Goal: Information Seeking & Learning: Stay updated

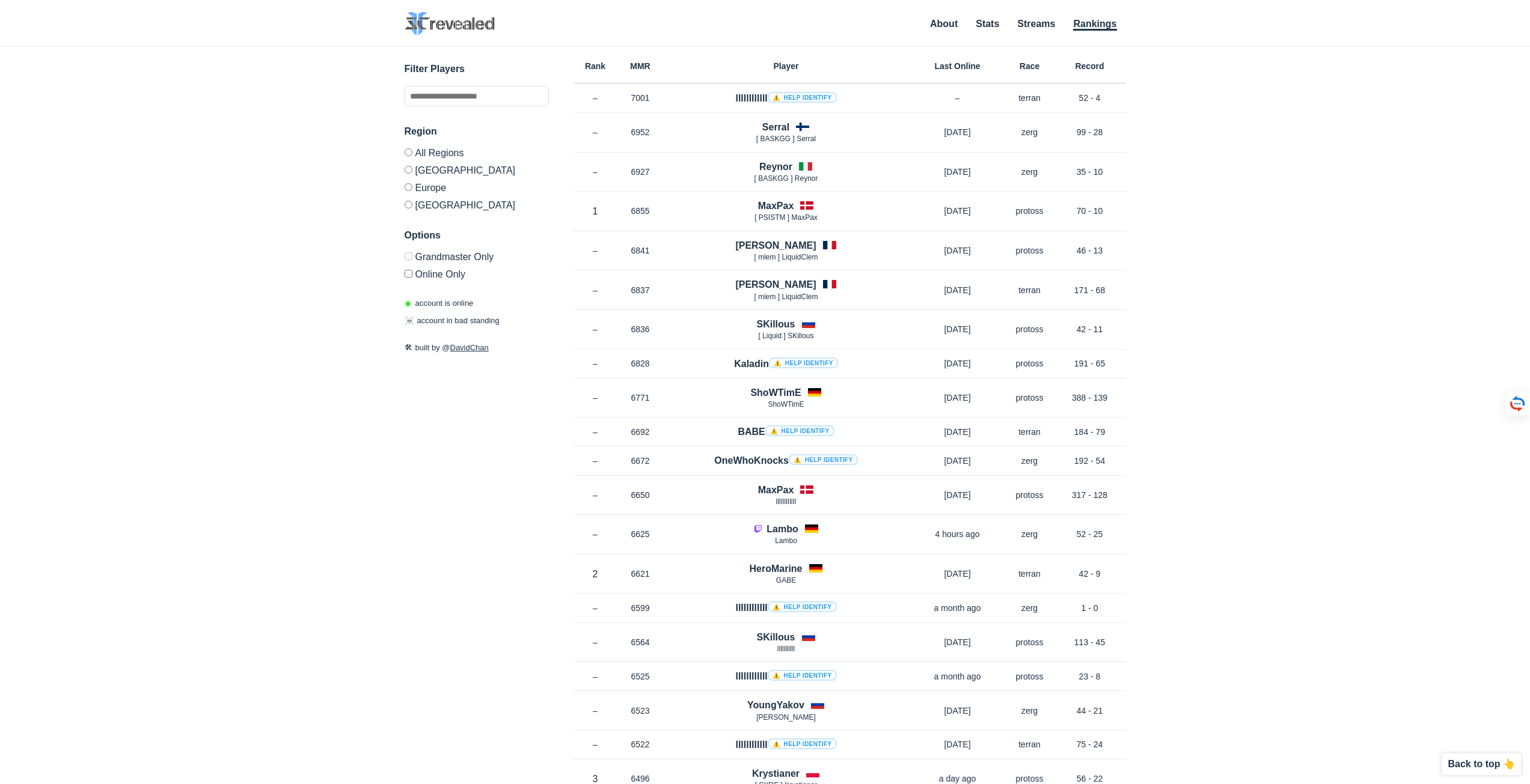
click at [412, 170] on label "[GEOGRAPHIC_DATA]" at bounding box center [476, 169] width 145 height 17
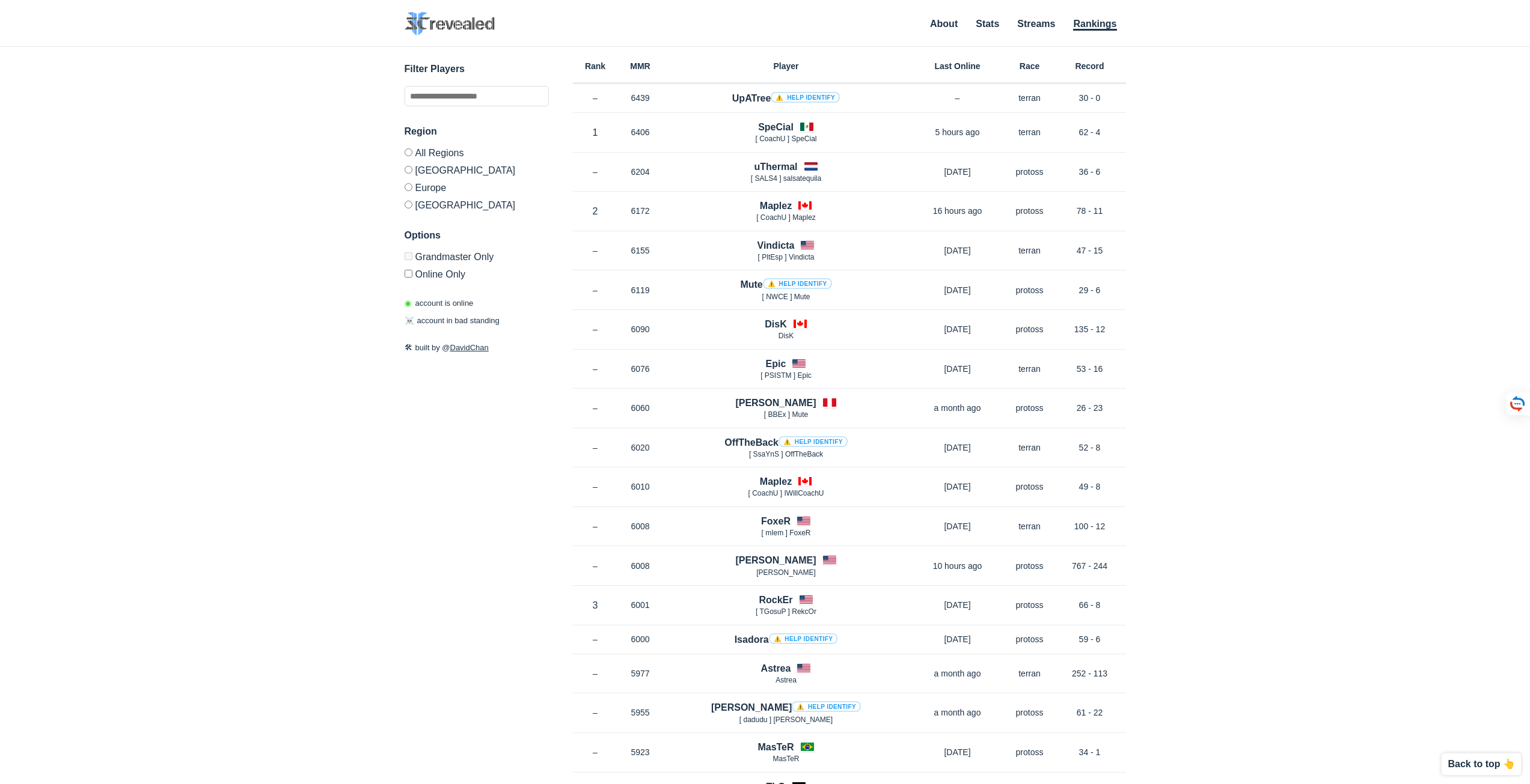
click at [413, 188] on label "Europe" at bounding box center [476, 187] width 145 height 17
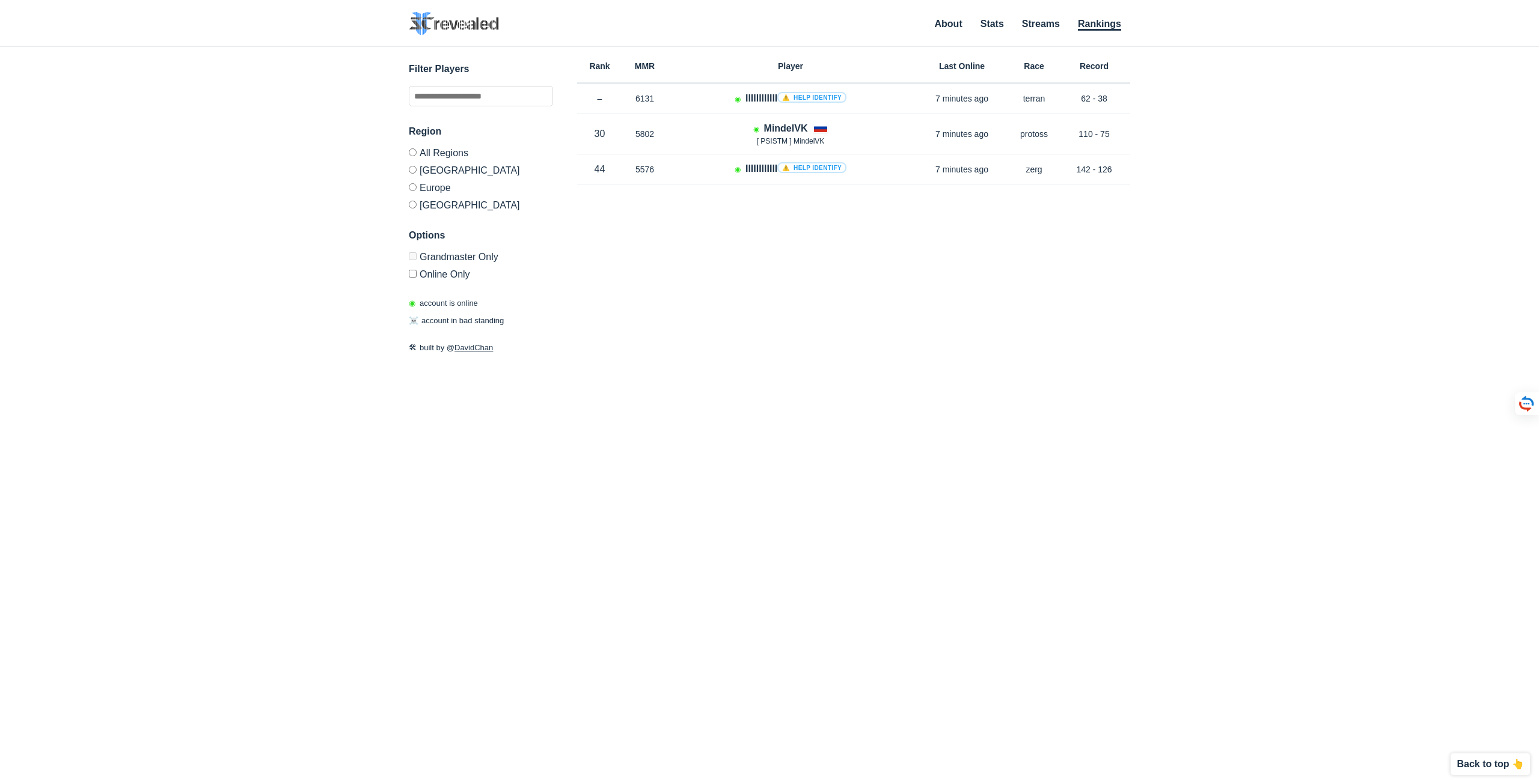
click at [418, 257] on label "Grandmaster Only" at bounding box center [481, 259] width 145 height 13
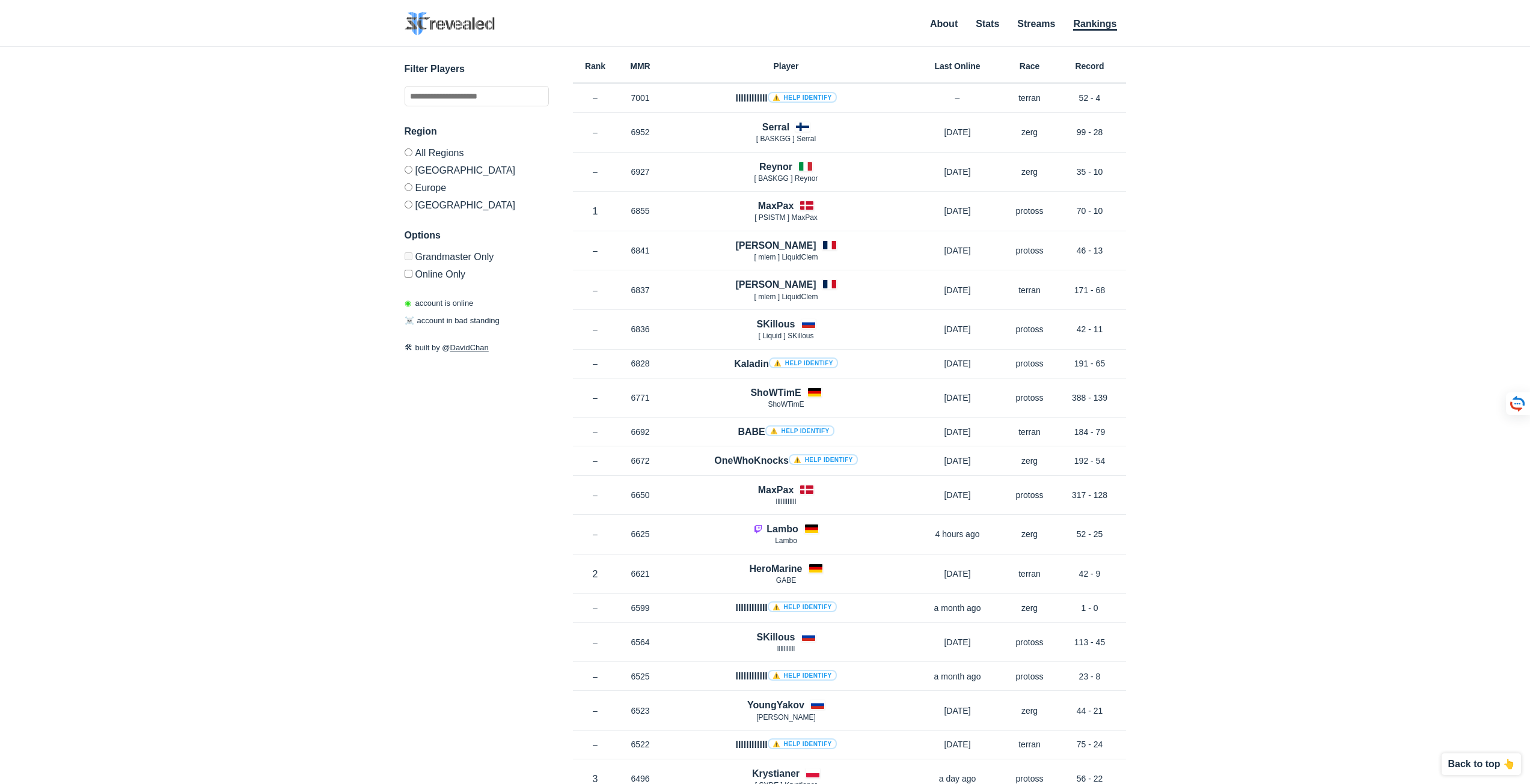
drag, startPoint x: 510, startPoint y: 321, endPoint x: 443, endPoint y: 315, distance: 67.3
click at [432, 315] on div "◉ account is online ☠️ account in bad standing" at bounding box center [476, 312] width 145 height 30
click at [535, 315] on div "◉ account is online ☠️ account in bad standing" at bounding box center [476, 312] width 145 height 30
click at [427, 301] on div "◉ account is online ☠️ account in bad standing" at bounding box center [476, 312] width 145 height 30
click at [502, 303] on div "◉ account is online ☠️ account in bad standing" at bounding box center [476, 312] width 145 height 30
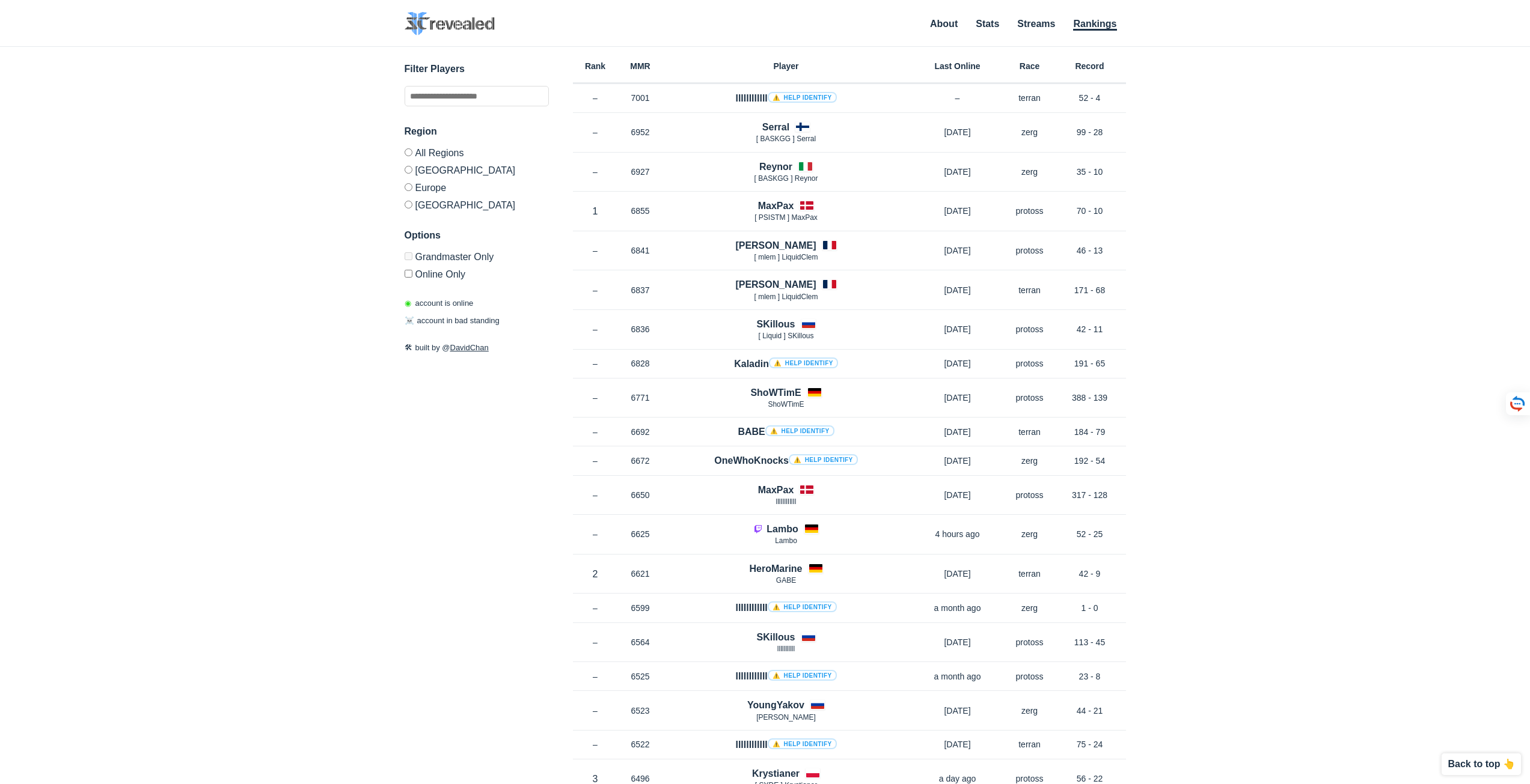
click at [1415, 451] on div "✕ Filter Players Region All Regions [GEOGRAPHIC_DATA] [GEOGRAPHIC_DATA] [GEOGRA…" at bounding box center [765, 401] width 1506 height 708
click at [1201, 51] on div "✕ Filter Players Region All Regions [GEOGRAPHIC_DATA] [GEOGRAPHIC_DATA] [GEOGRA…" at bounding box center [765, 401] width 1506 height 708
drag, startPoint x: 1526, startPoint y: 70, endPoint x: 1538, endPoint y: 286, distance: 216.3
click at [1530, 319] on html "SC2 Revealed SC2 Revealed identifies StarCraft 2 barcode players on Grandmaster…" at bounding box center [765, 392] width 1530 height 784
click at [1463, 56] on div "✕ Filter Players Region All Regions [GEOGRAPHIC_DATA] [GEOGRAPHIC_DATA] [GEOGRA…" at bounding box center [765, 401] width 1506 height 708
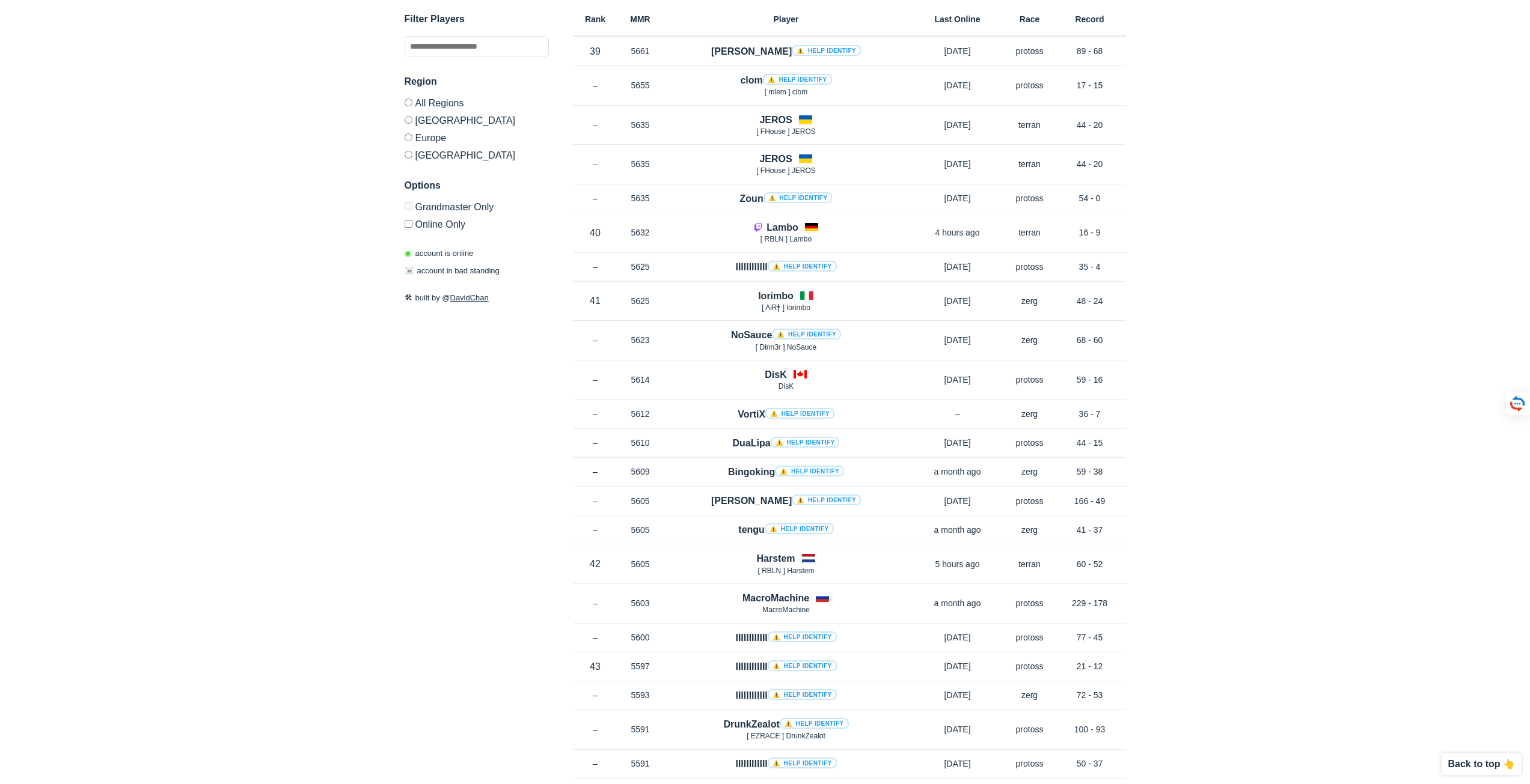
scroll to position [5973, 0]
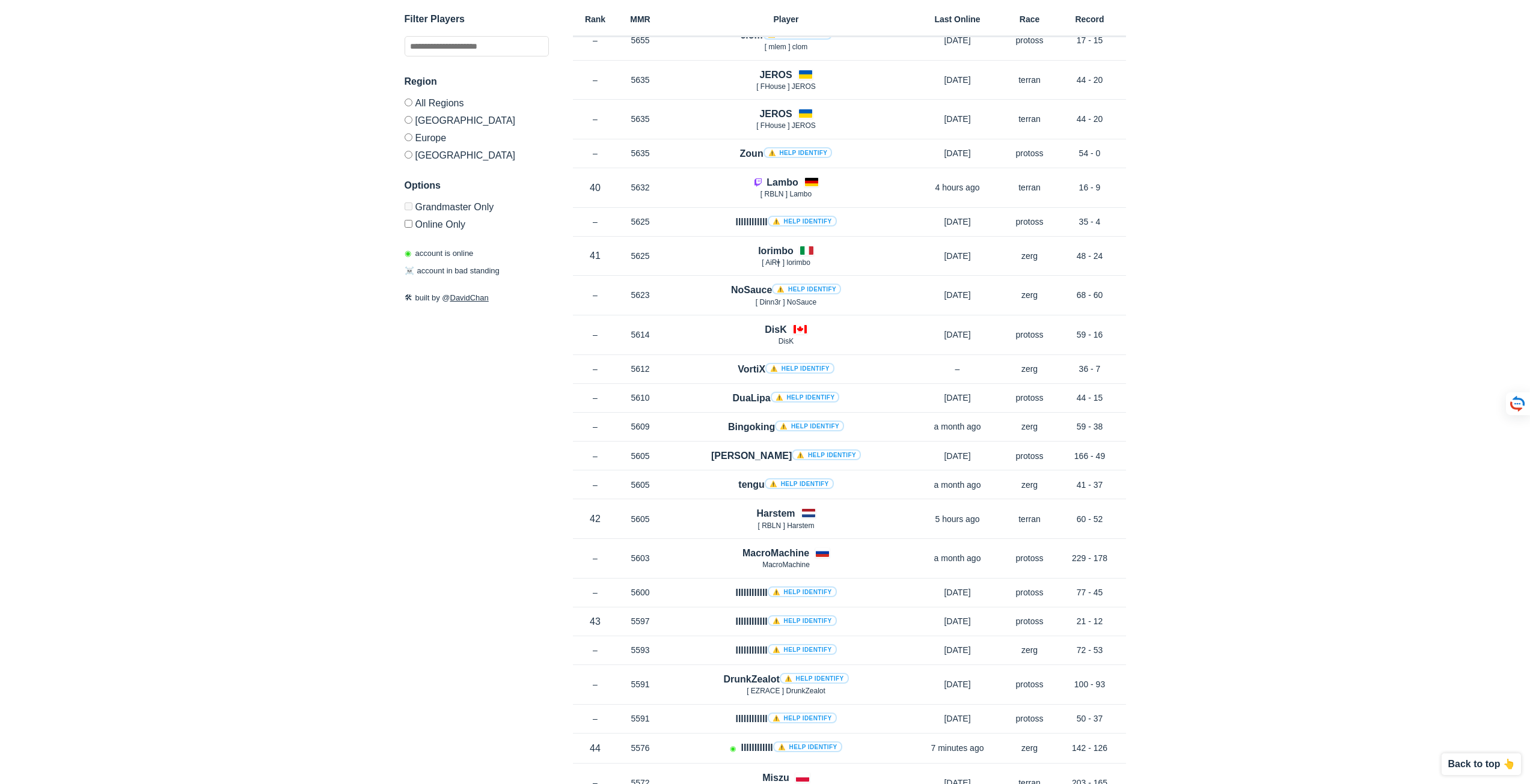
drag, startPoint x: 1313, startPoint y: 532, endPoint x: 1305, endPoint y: 528, distance: 8.9
